Goal: Information Seeking & Learning: Learn about a topic

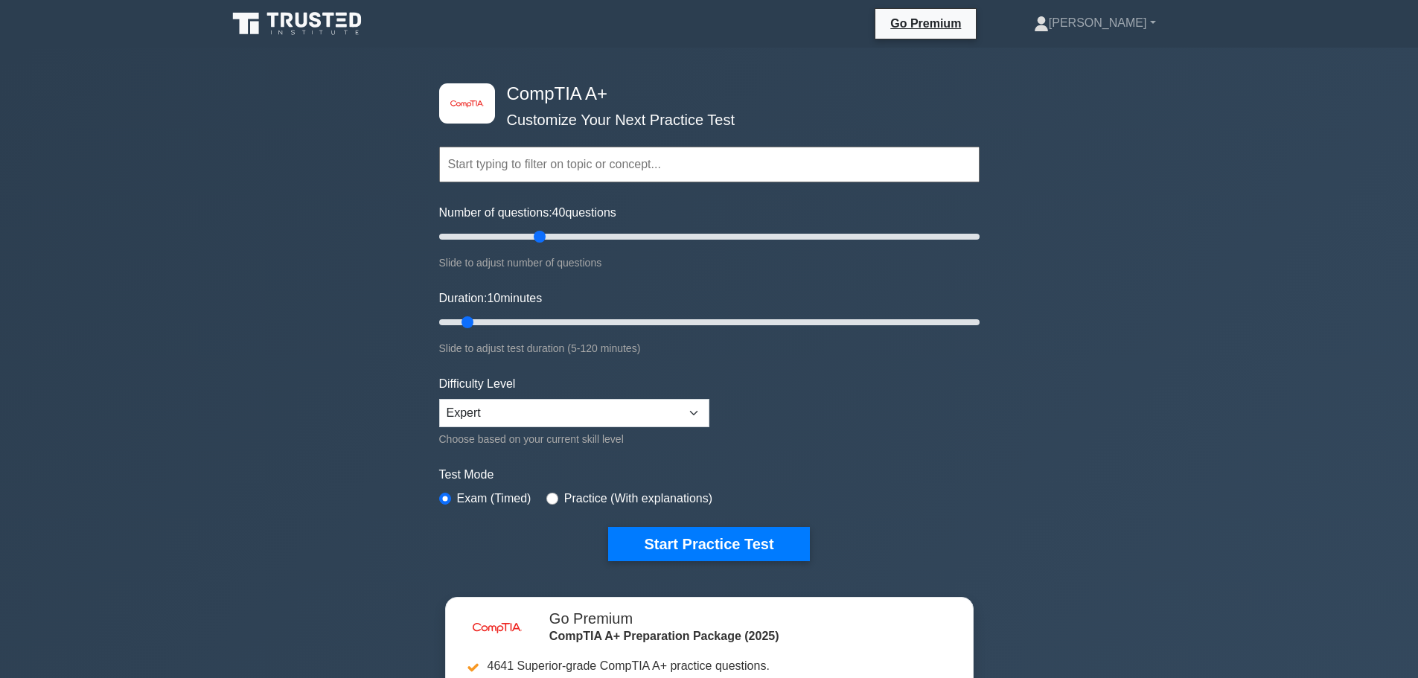
drag, startPoint x: 459, startPoint y: 242, endPoint x: 541, endPoint y: 229, distance: 83.0
type input "40"
click at [541, 229] on input "Number of questions: 40 questions" at bounding box center [709, 237] width 541 height 18
drag, startPoint x: 469, startPoint y: 319, endPoint x: 740, endPoint y: 325, distance: 271.1
type input "70"
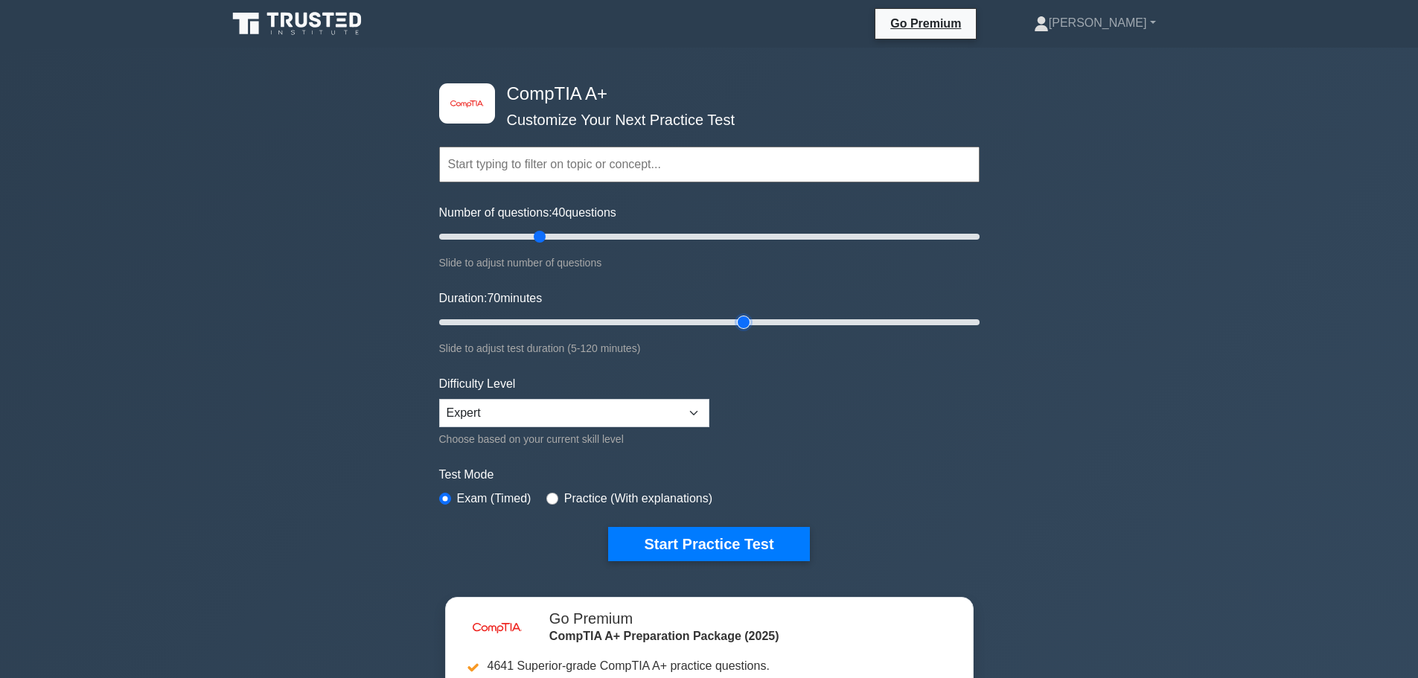
click at [740, 325] on input "Duration: 70 minutes" at bounding box center [709, 322] width 541 height 18
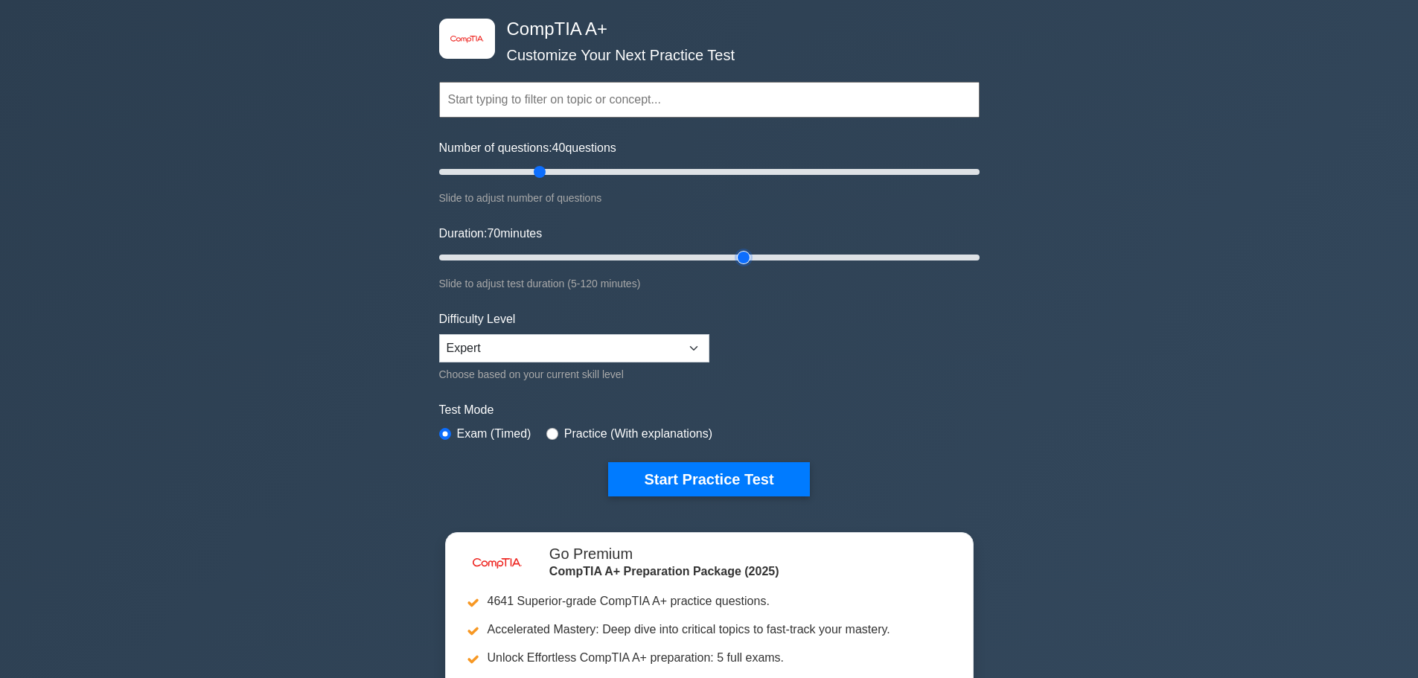
scroll to position [74, 0]
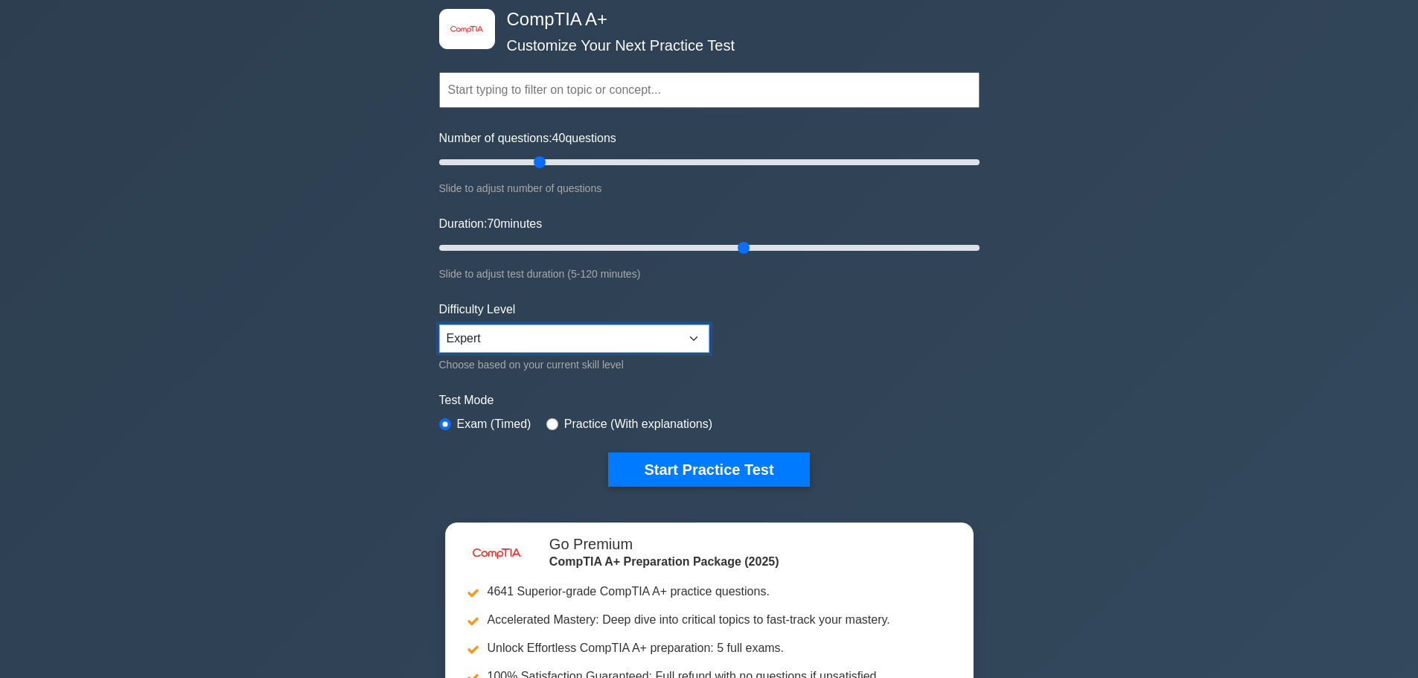
click at [557, 338] on select "Beginner Intermediate Expert" at bounding box center [574, 339] width 270 height 28
select select "intermediate"
click at [439, 325] on select "Beginner Intermediate Expert" at bounding box center [574, 339] width 270 height 28
click at [585, 412] on div "Test Mode Exam (Timed) Practice (With explanations)" at bounding box center [709, 413] width 541 height 43
click at [575, 429] on label "Practice (With explanations)" at bounding box center [638, 424] width 148 height 18
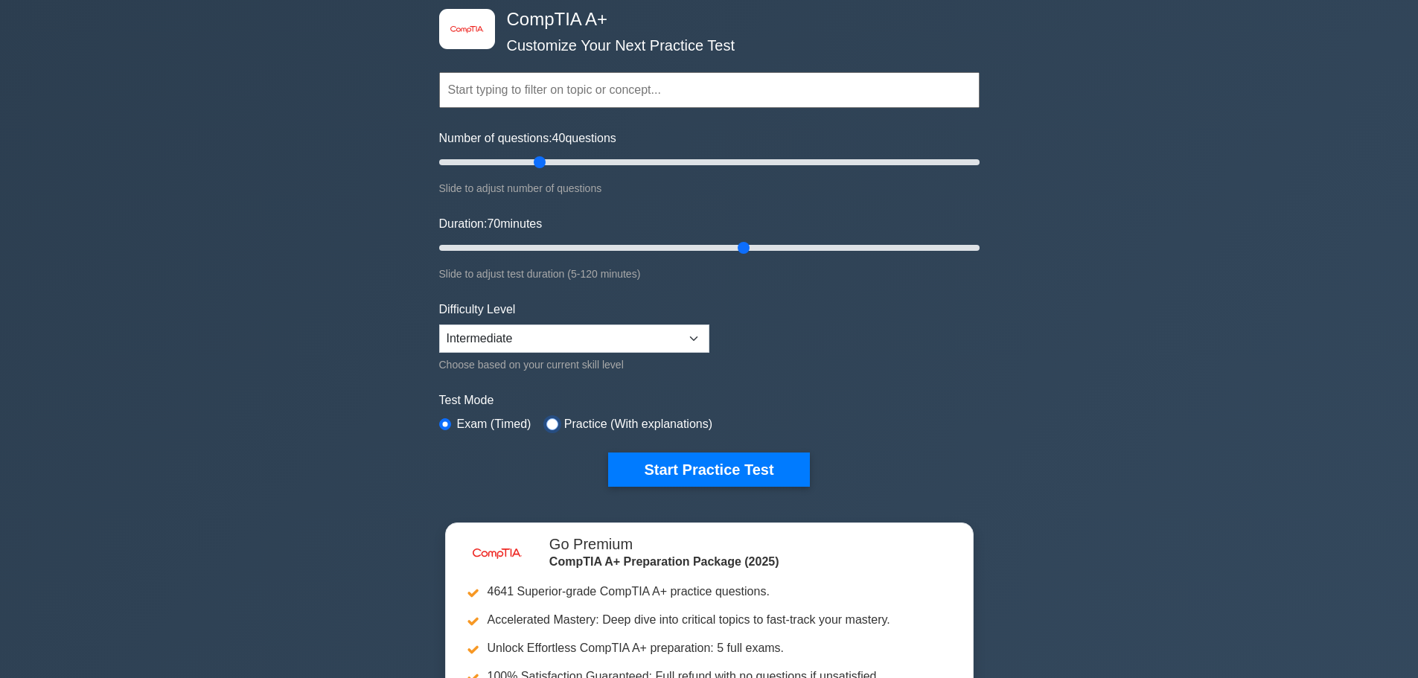
click at [547, 418] on input "radio" at bounding box center [552, 424] width 12 height 12
radio input "true"
click at [724, 473] on button "Start Practice Test" at bounding box center [708, 470] width 201 height 34
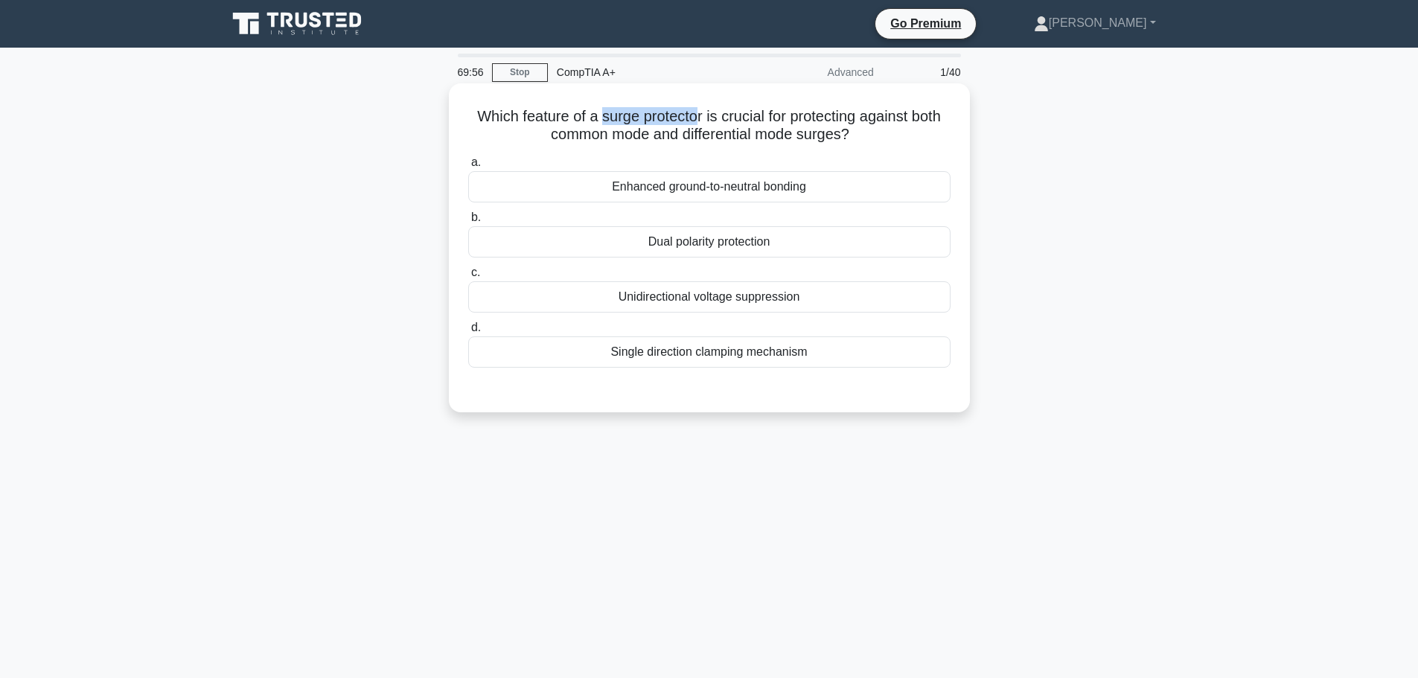
drag, startPoint x: 595, startPoint y: 118, endPoint x: 695, endPoint y: 121, distance: 100.6
click at [695, 121] on h5 "Which feature of a surge protector is crucial for protecting against both commo…" at bounding box center [709, 125] width 485 height 37
click at [686, 142] on h5 "Which feature of a surge protector is crucial for protecting against both commo…" at bounding box center [709, 125] width 485 height 37
click at [702, 193] on div "Enhanced ground-to-neutral bonding" at bounding box center [709, 186] width 482 height 31
click at [468, 168] on input "a. Enhanced ground-to-neutral bonding" at bounding box center [468, 163] width 0 height 10
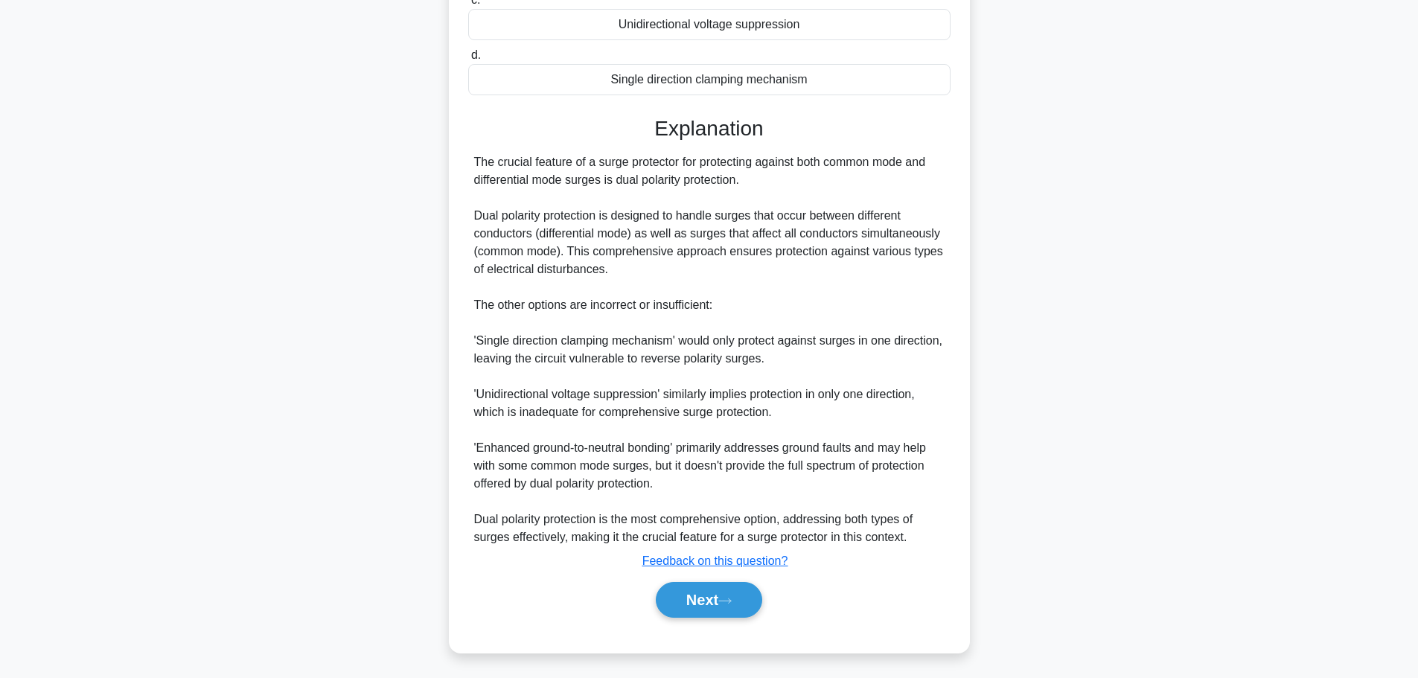
scroll to position [278, 0]
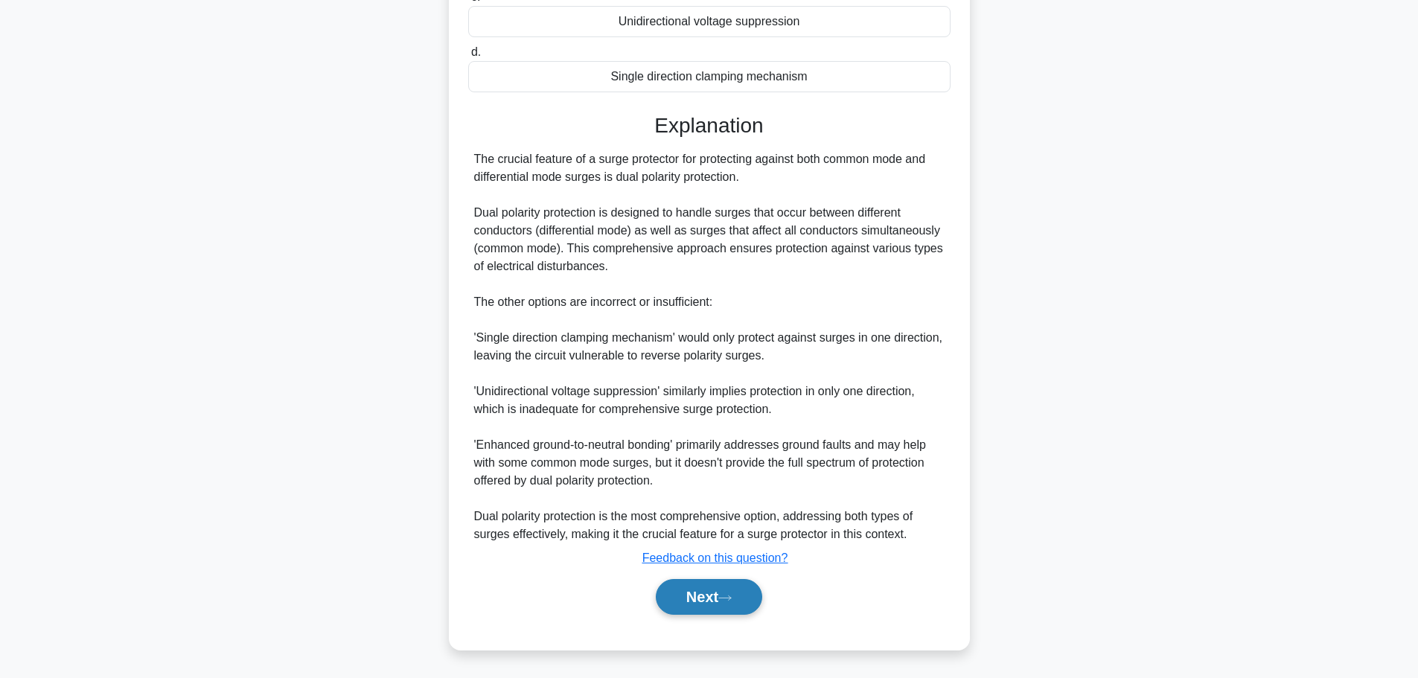
click at [698, 589] on button "Next" at bounding box center [709, 597] width 106 height 36
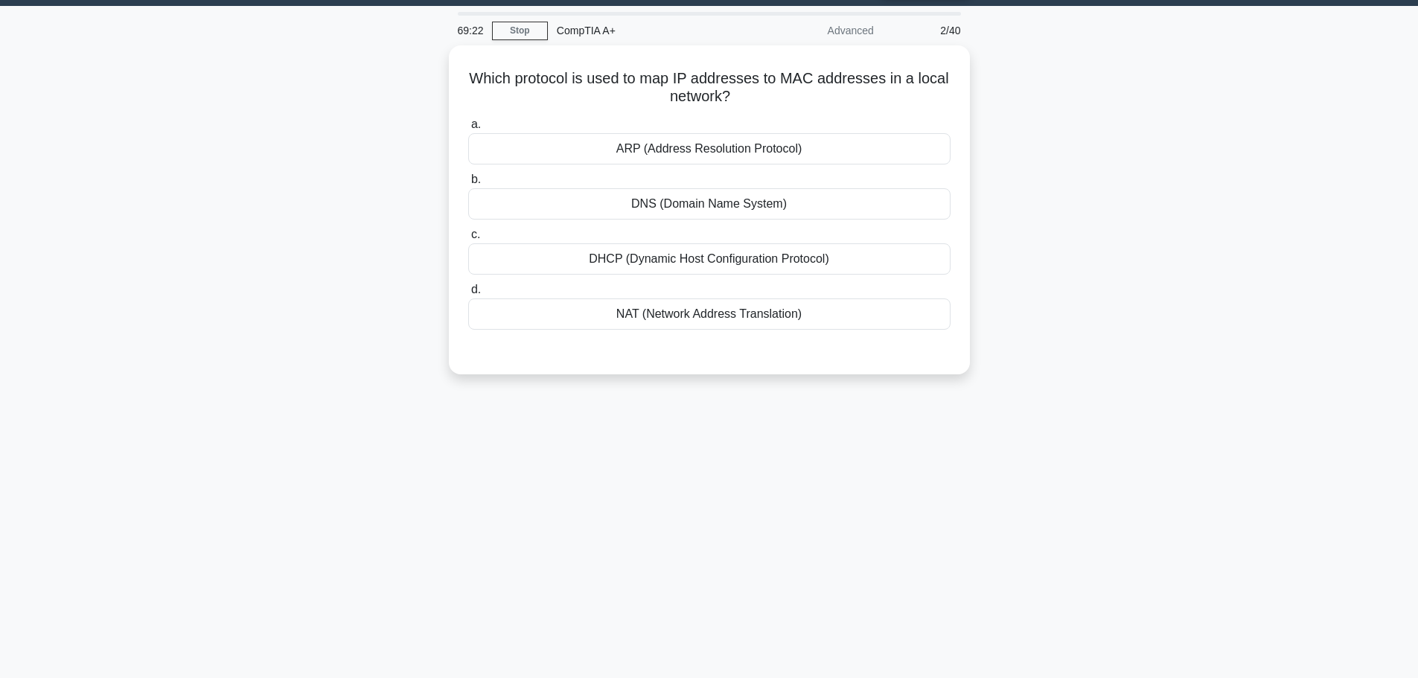
scroll to position [0, 0]
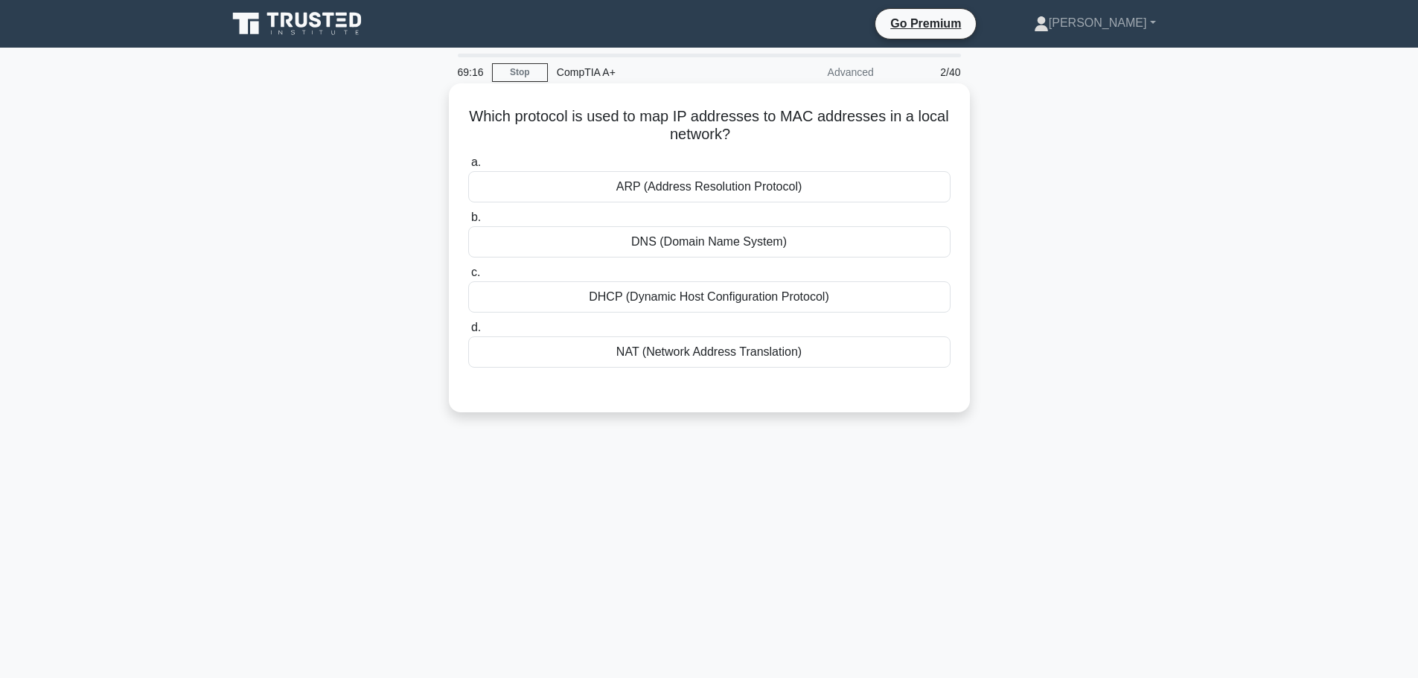
click at [681, 188] on div "ARP (Address Resolution Protocol)" at bounding box center [709, 186] width 482 height 31
click at [468, 168] on input "a. ARP (Address Resolution Protocol)" at bounding box center [468, 163] width 0 height 10
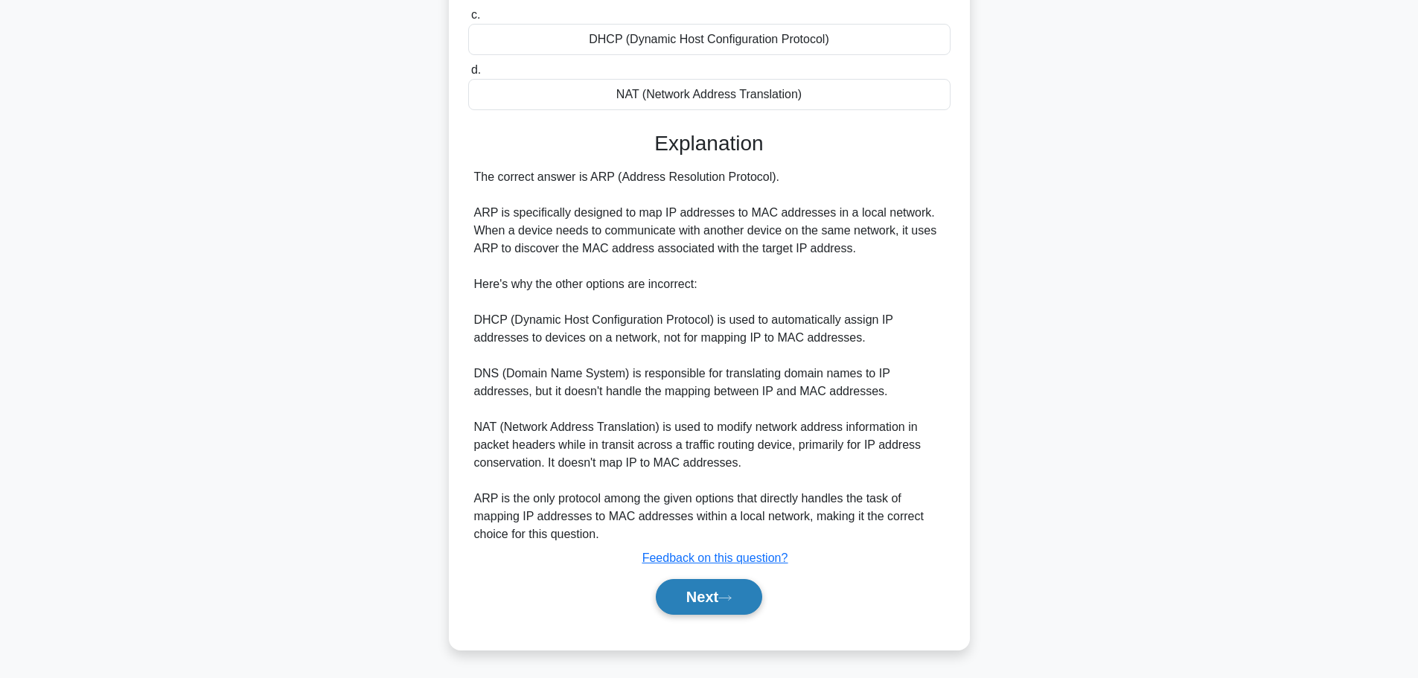
click at [726, 597] on icon at bounding box center [724, 598] width 13 height 8
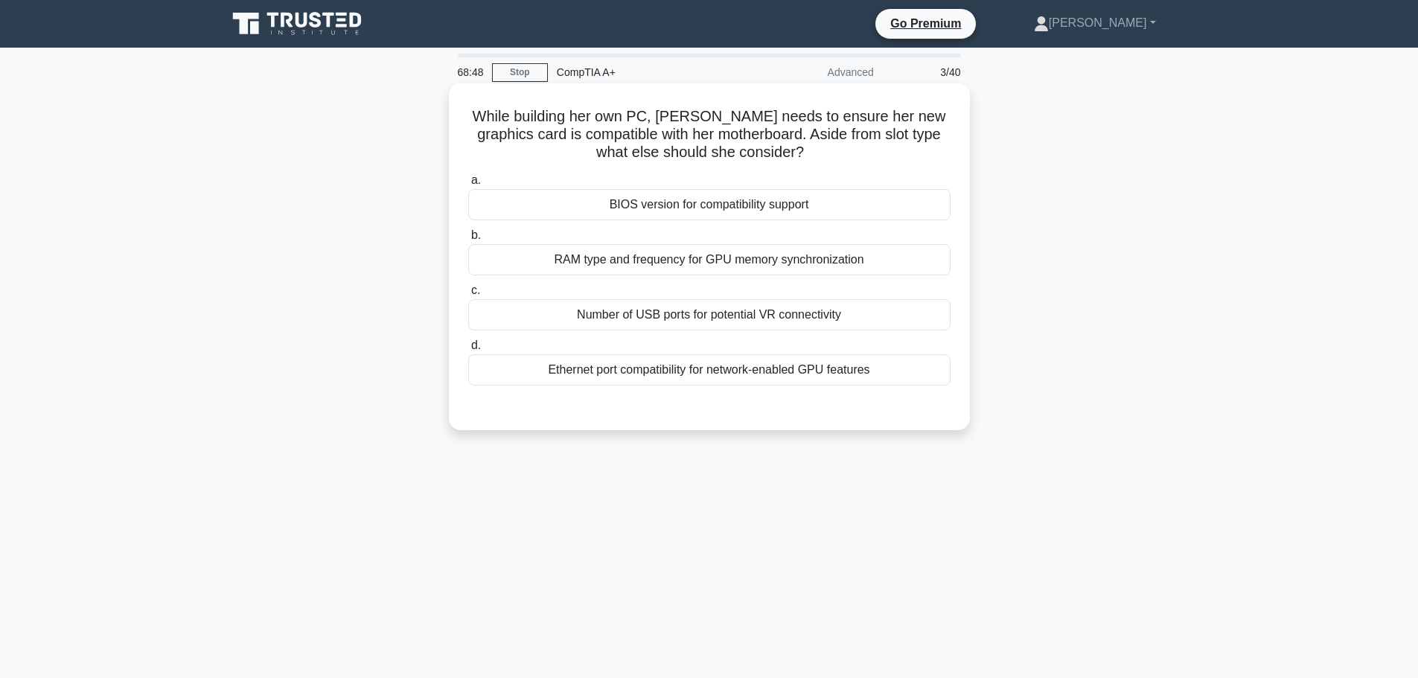
click at [672, 264] on div "RAM type and frequency for GPU memory synchronization" at bounding box center [709, 259] width 482 height 31
click at [468, 240] on input "b. RAM type and frequency for GPU memory synchronization" at bounding box center [468, 236] width 0 height 10
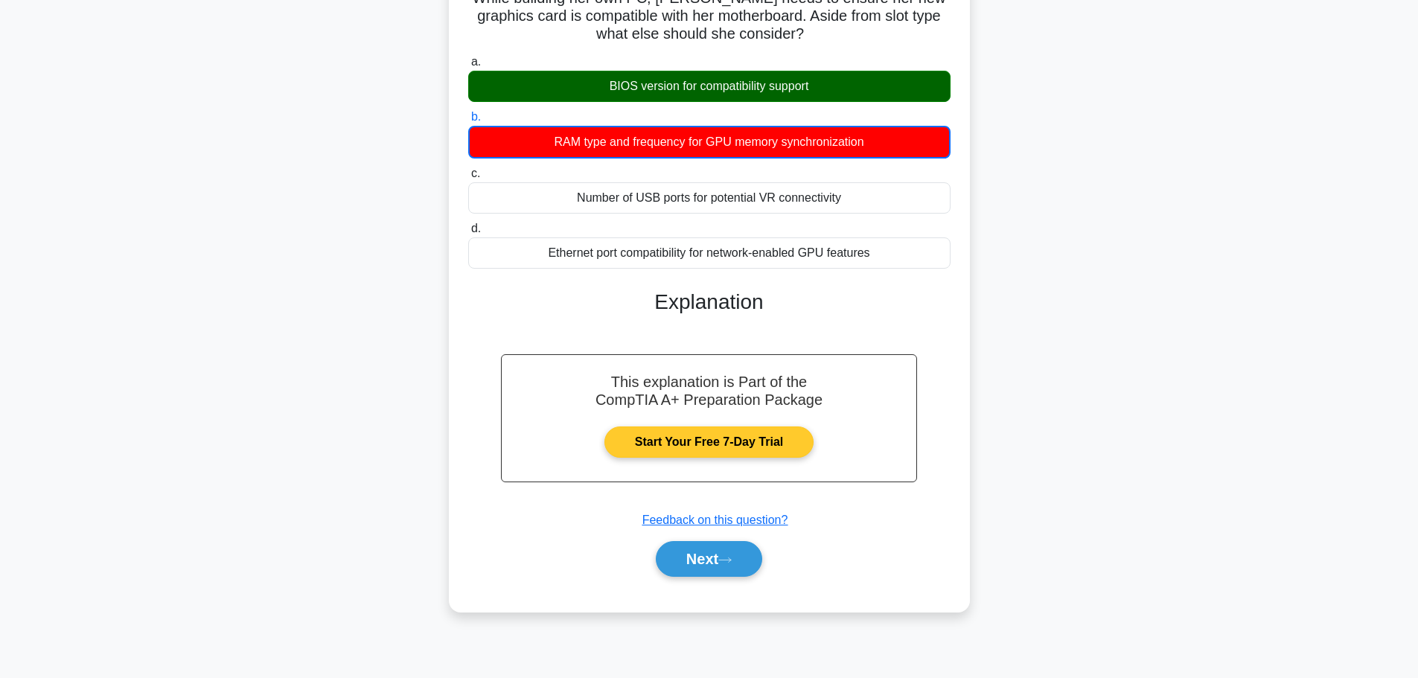
scroll to position [126, 0]
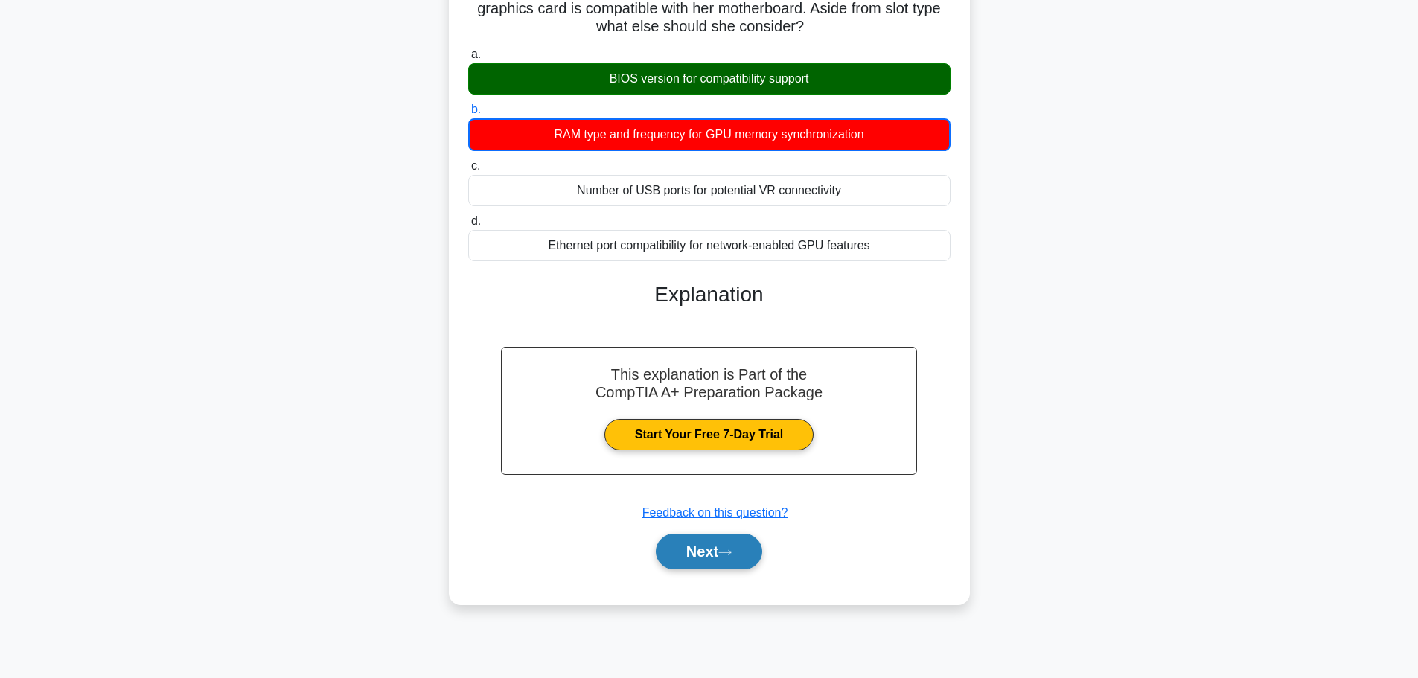
click at [707, 545] on button "Next" at bounding box center [709, 552] width 106 height 36
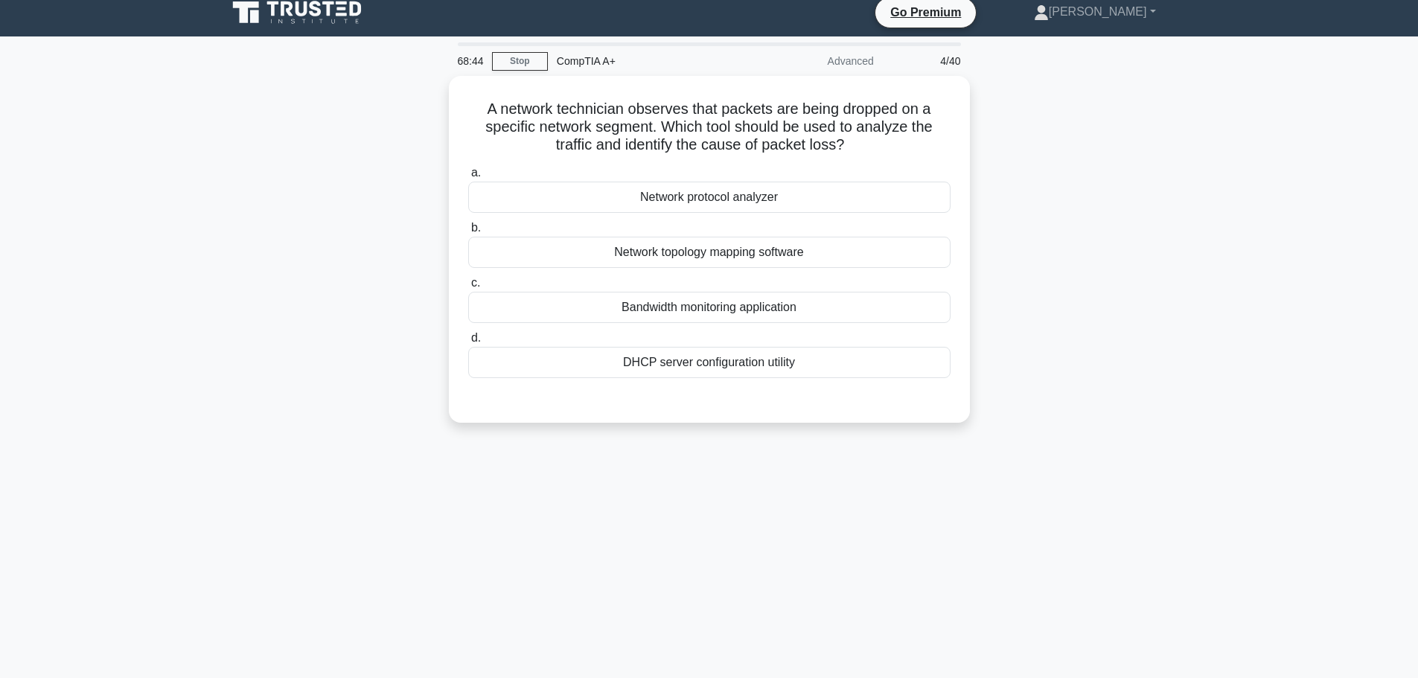
scroll to position [0, 0]
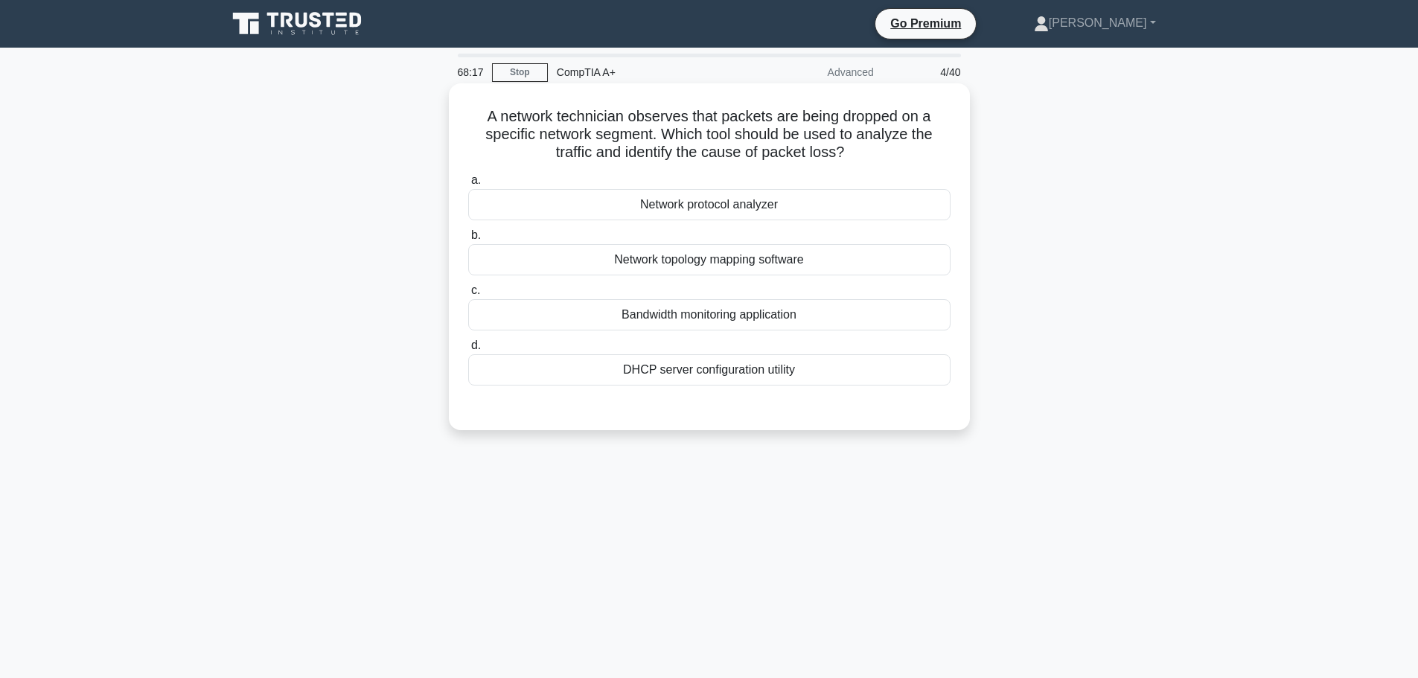
click at [778, 377] on div "DHCP server configuration utility" at bounding box center [709, 369] width 482 height 31
click at [468, 351] on input "d. DHCP server configuration utility" at bounding box center [468, 346] width 0 height 10
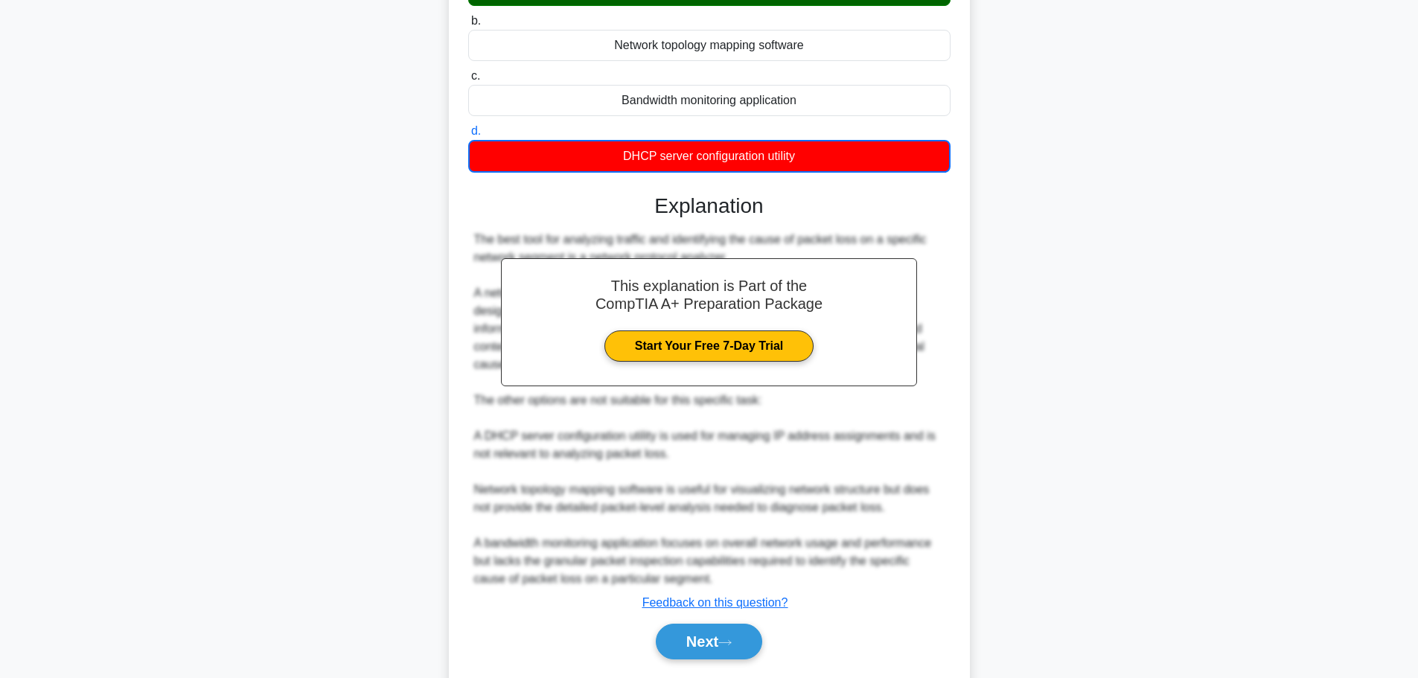
scroll to position [260, 0]
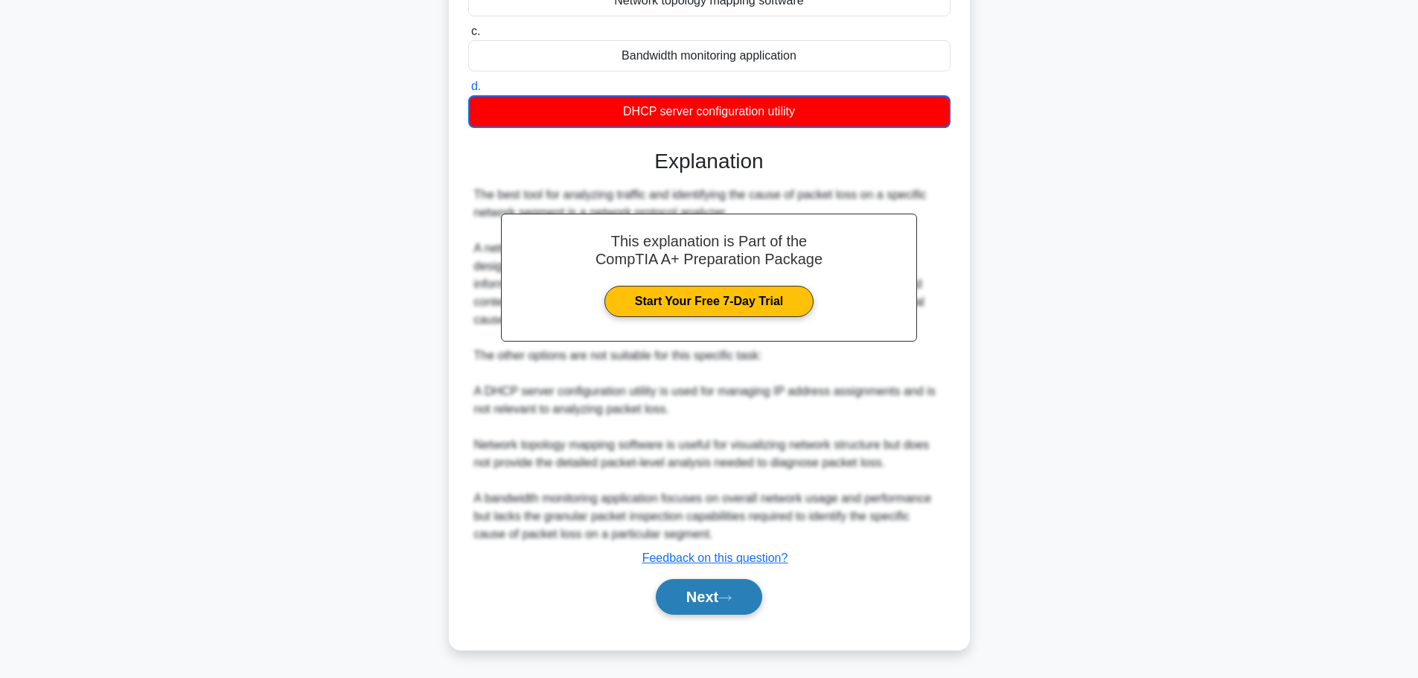
click at [724, 596] on button "Next" at bounding box center [709, 597] width 106 height 36
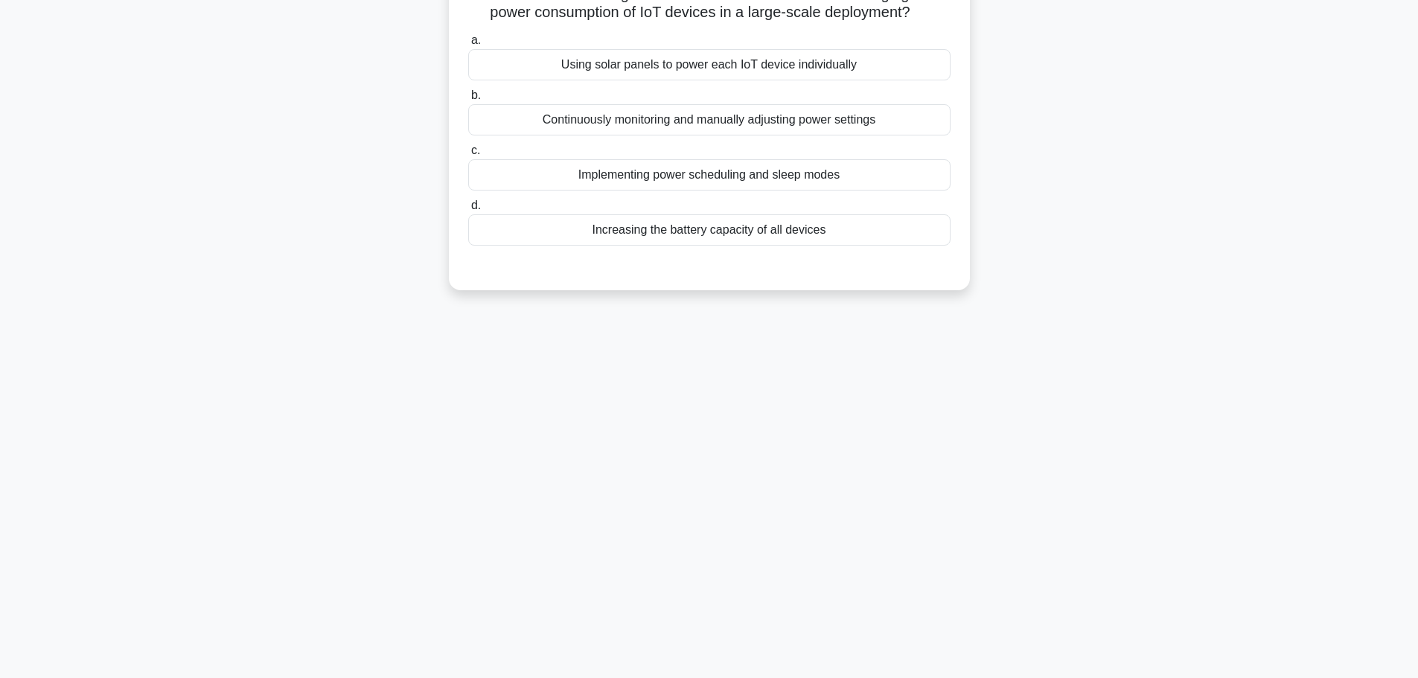
scroll to position [126, 0]
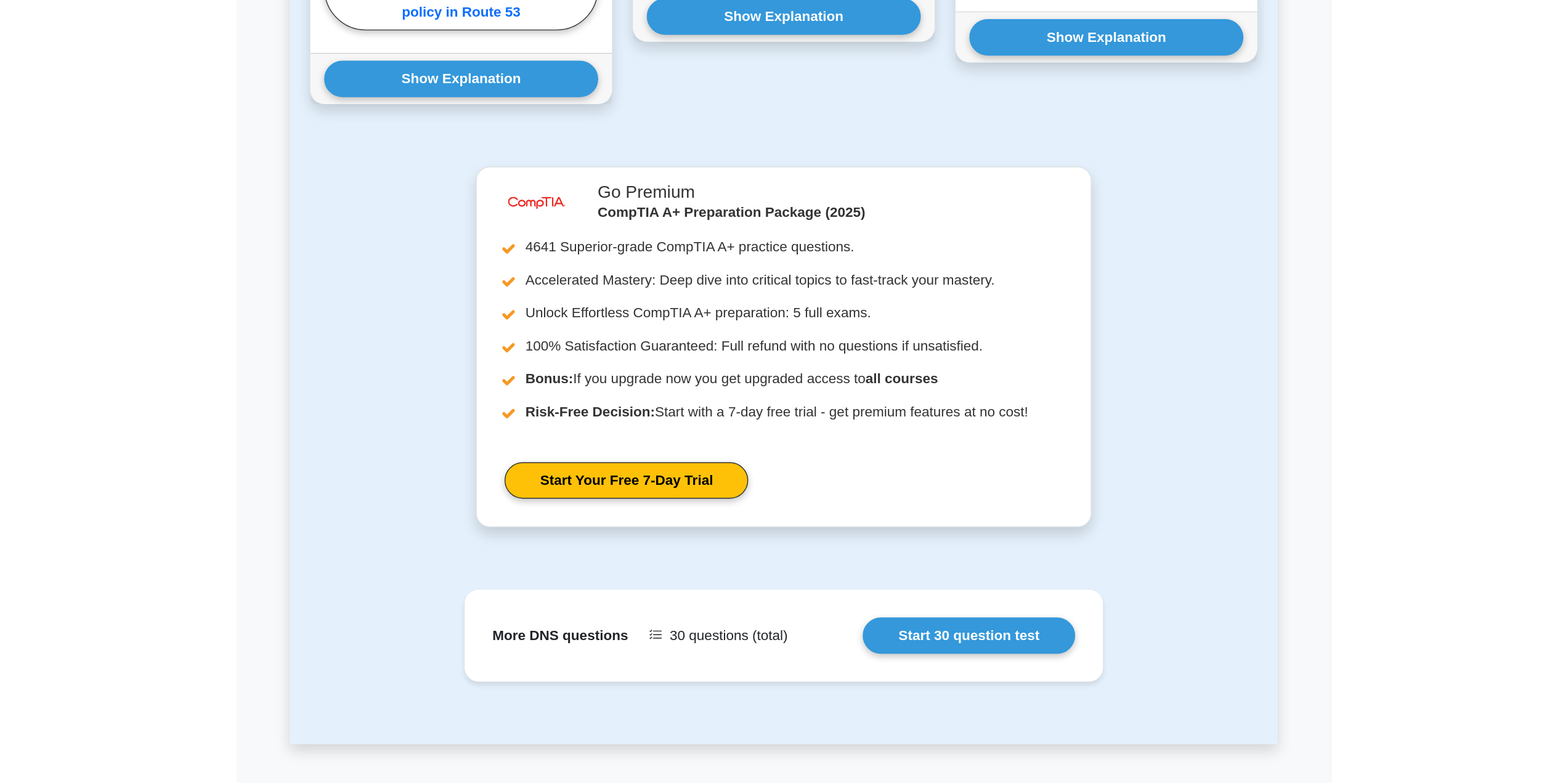
scroll to position [1144, 0]
